Goal: Complete application form: Complete application form

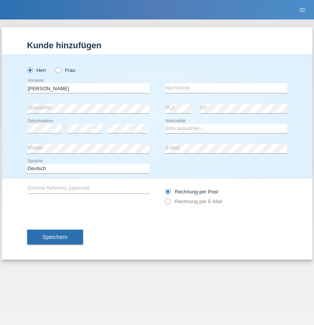
type input "David"
click at [226, 88] on input "text" at bounding box center [226, 88] width 122 height 10
type input "Senn"
select select "CH"
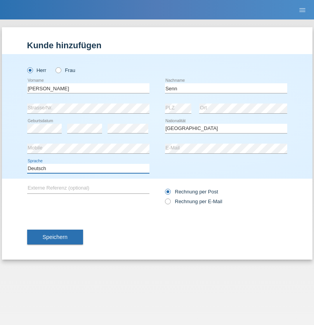
select select "en"
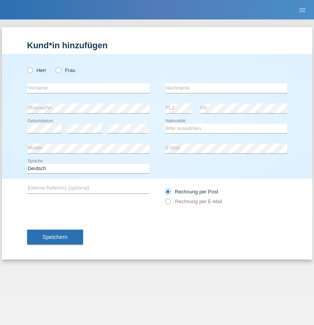
radio input "true"
click at [88, 88] on input "text" at bounding box center [88, 88] width 122 height 10
type input "Suddy"
click at [226, 88] on input "text" at bounding box center [226, 88] width 122 height 10
type input "Karthigesu"
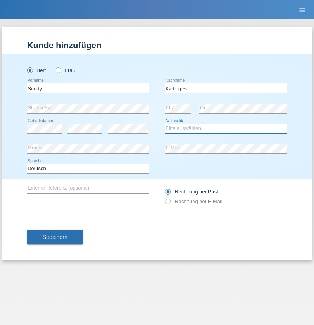
select select "CH"
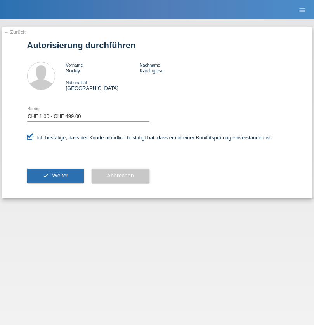
select select "1"
click at [55, 175] on span "Weiter" at bounding box center [60, 175] width 16 height 6
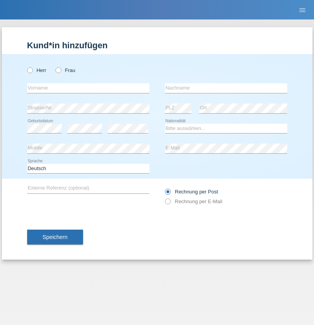
radio input "true"
click at [88, 88] on input "text" at bounding box center [88, 88] width 122 height 10
type input "Mohammad Qais"
click at [226, 88] on input "text" at bounding box center [226, 88] width 122 height 10
type input "Nemani"
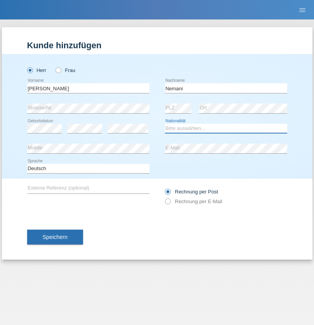
select select "AF"
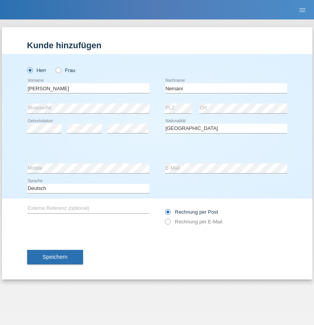
select select "C"
select select "02"
select select "01"
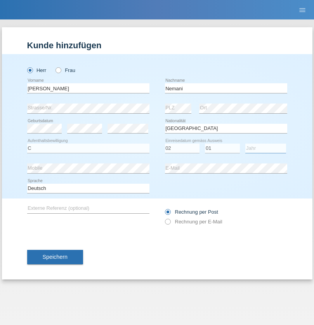
select select "2021"
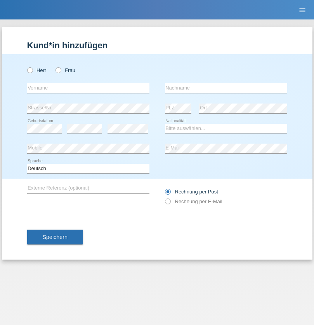
radio input "true"
click at [88, 88] on input "text" at bounding box center [88, 88] width 122 height 10
type input "Camille"
click at [226, 88] on input "text" at bounding box center [226, 88] width 122 height 10
type input "Jacquet"
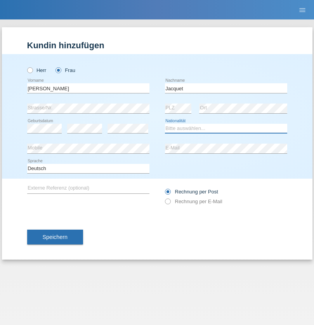
select select "CH"
radio input "true"
select select "DE"
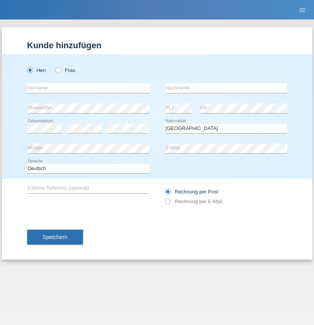
select select "C"
select select "07"
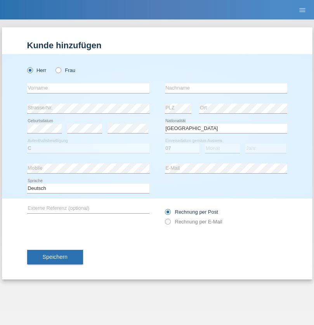
select select "11"
select select "1972"
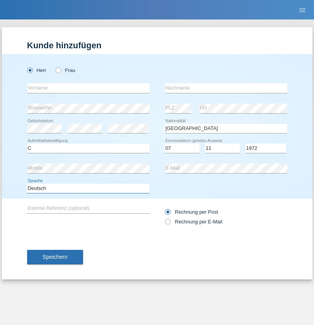
select select "en"
